Goal: Information Seeking & Learning: Learn about a topic

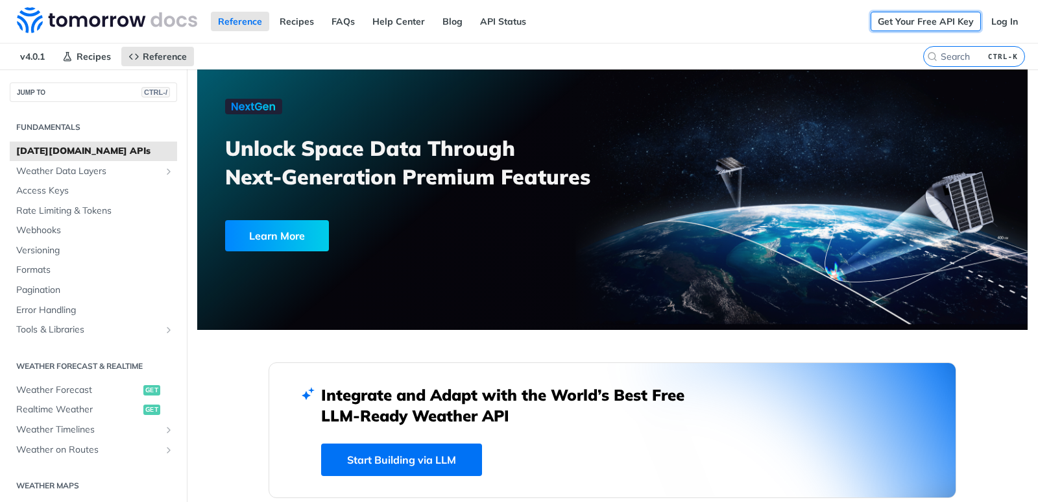
click at [944, 24] on link "Get Your Free API Key" at bounding box center [926, 21] width 110 height 19
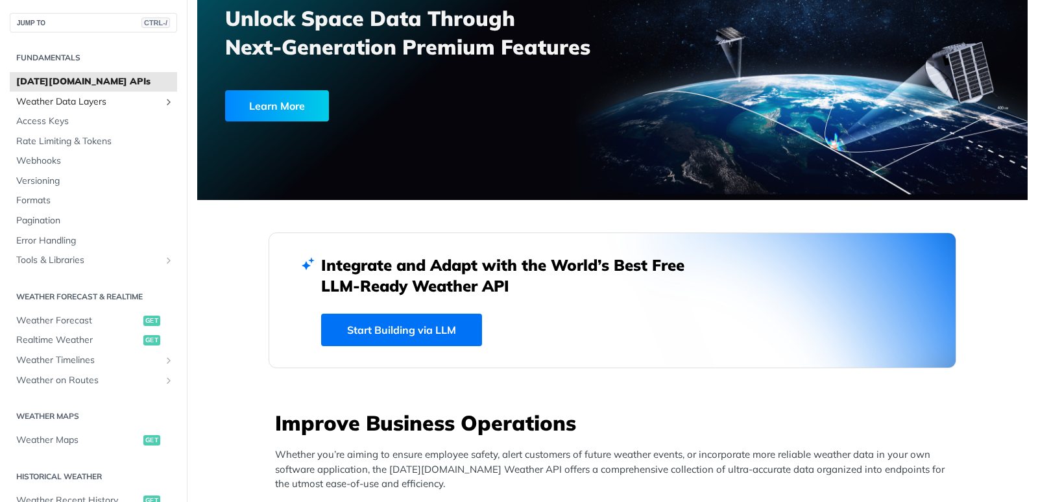
click at [56, 103] on span "Weather Data Layers" at bounding box center [88, 101] width 144 height 13
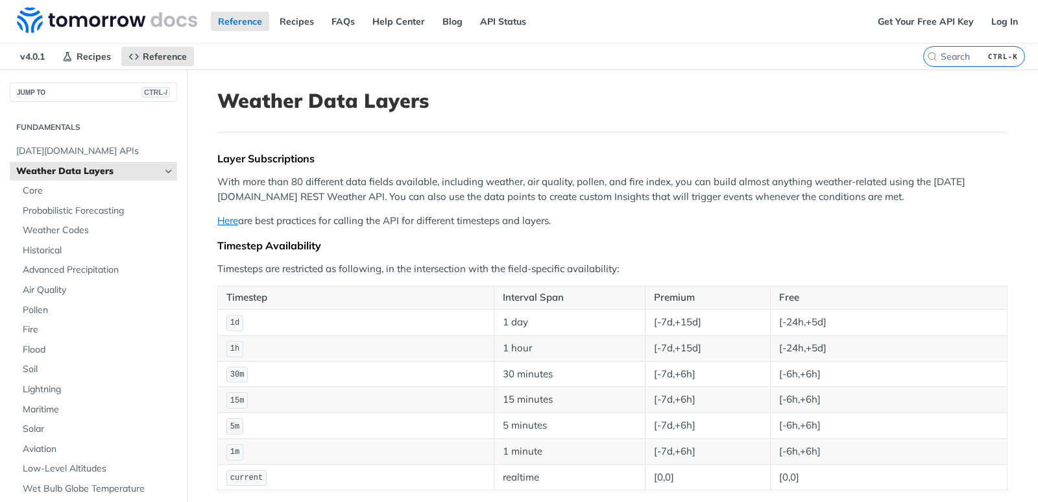
click at [99, 175] on span "Weather Data Layers" at bounding box center [88, 171] width 144 height 13
click at [228, 223] on link "Here" at bounding box center [227, 220] width 21 height 12
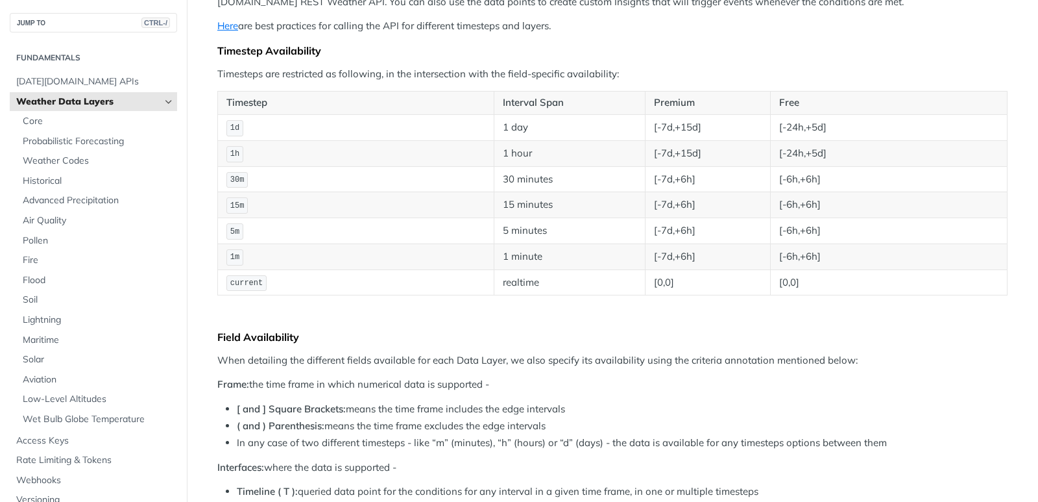
scroll to position [65, 0]
